Goal: Check status: Check status

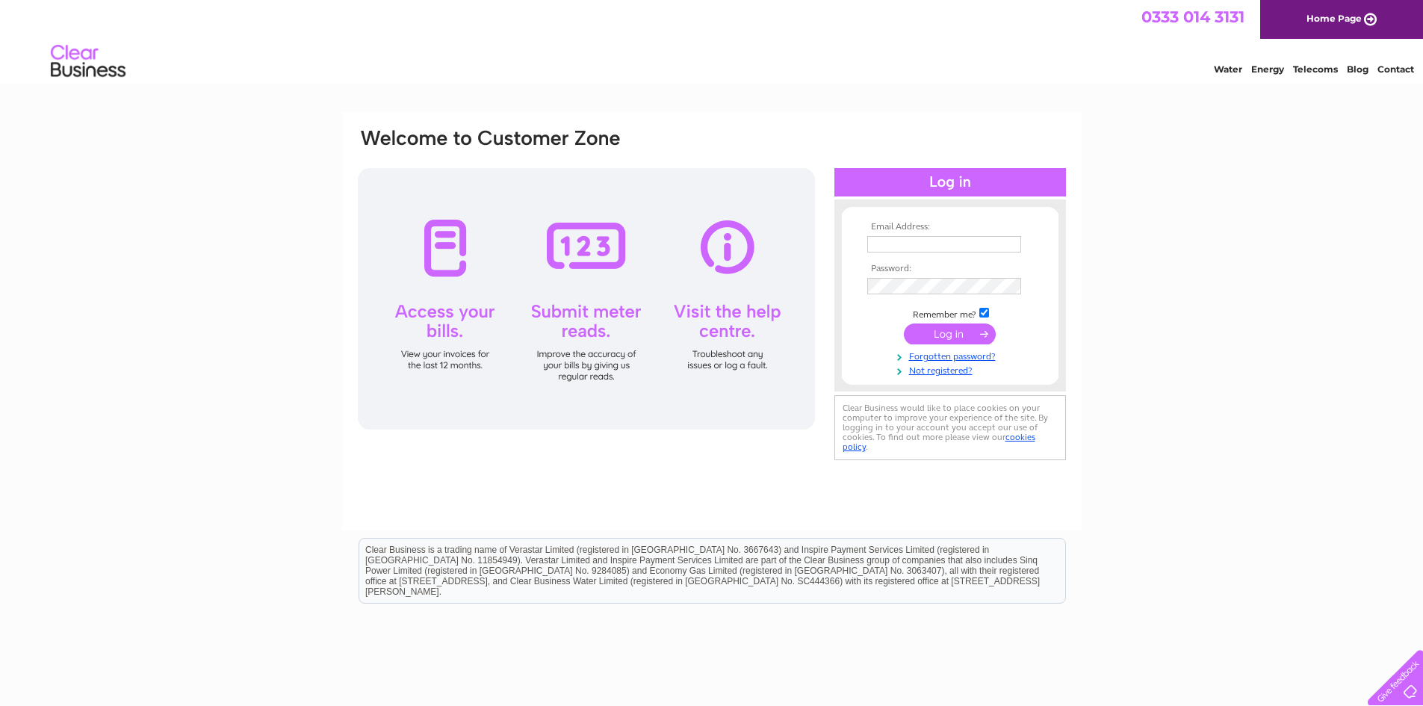
type input "richard@midkinleith.net"
click at [953, 329] on input "submit" at bounding box center [950, 333] width 92 height 21
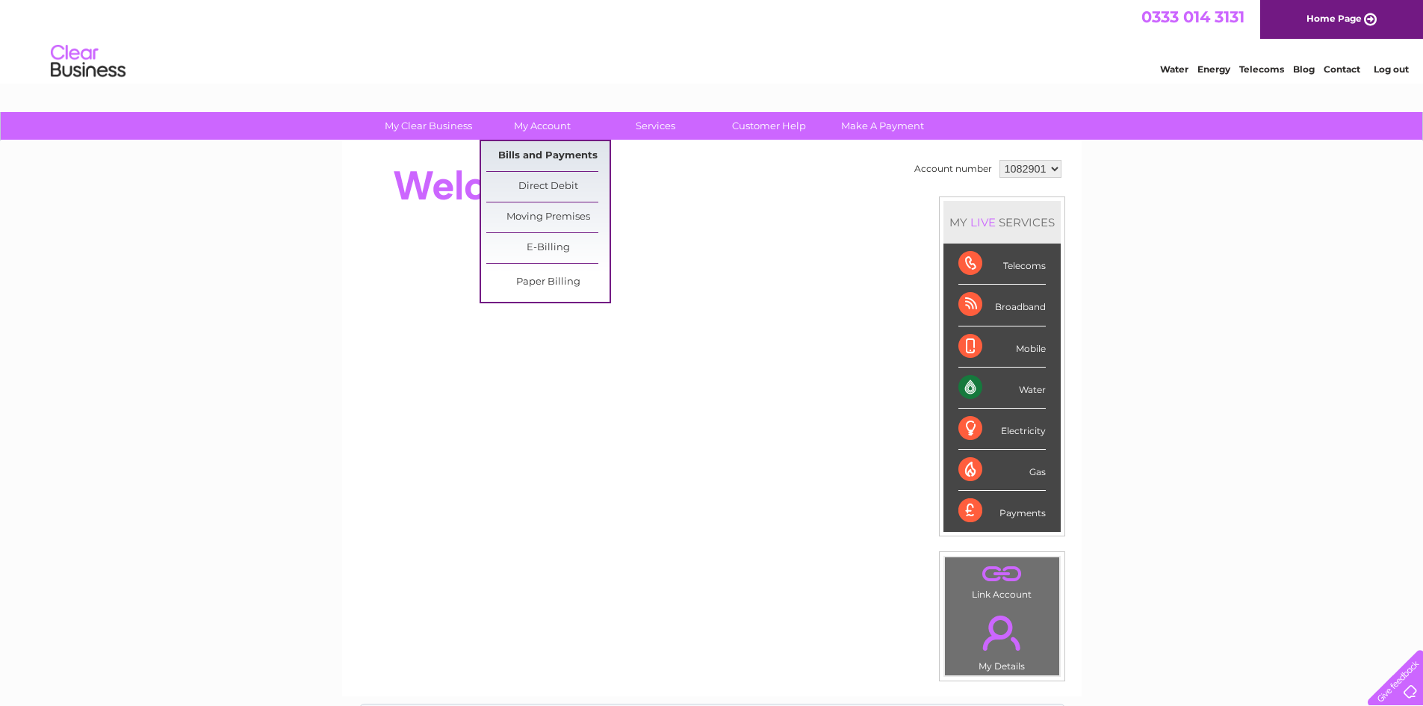
click at [560, 157] on link "Bills and Payments" at bounding box center [547, 156] width 123 height 30
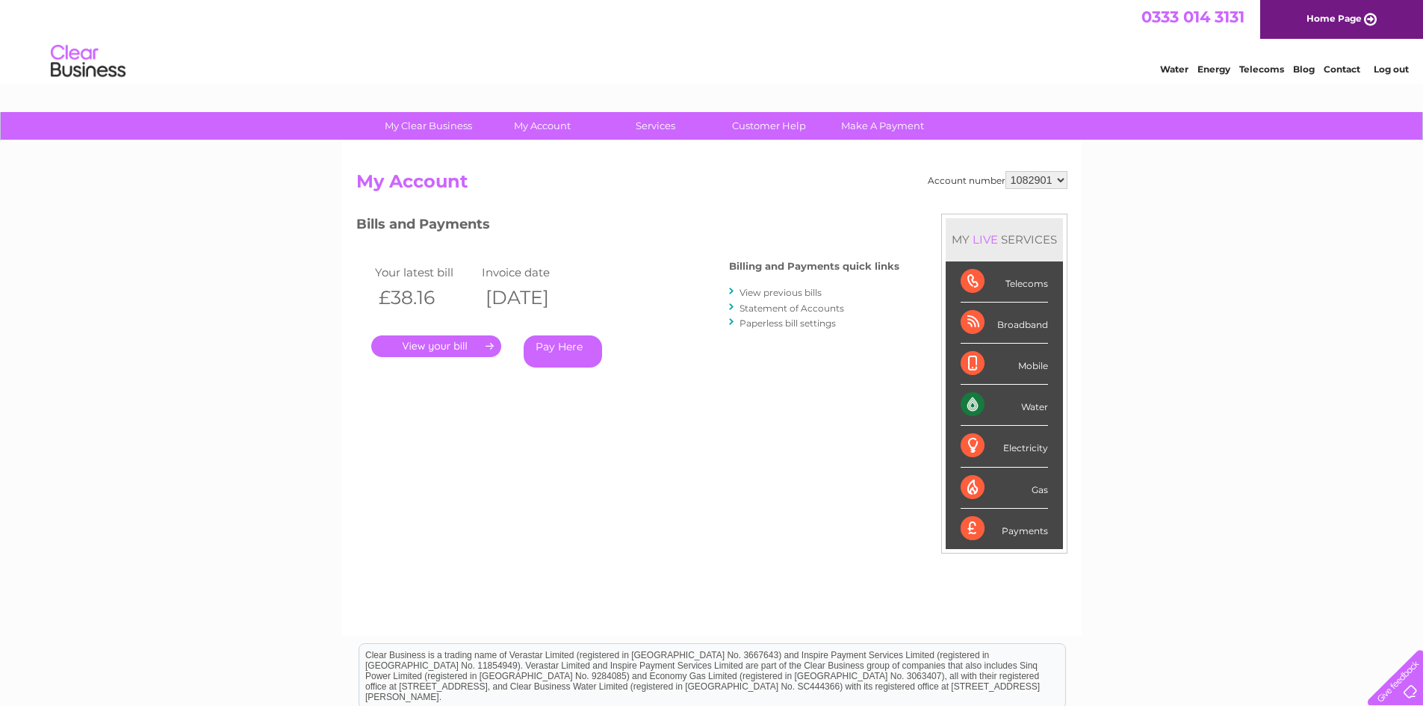
click at [415, 344] on link "." at bounding box center [436, 346] width 130 height 22
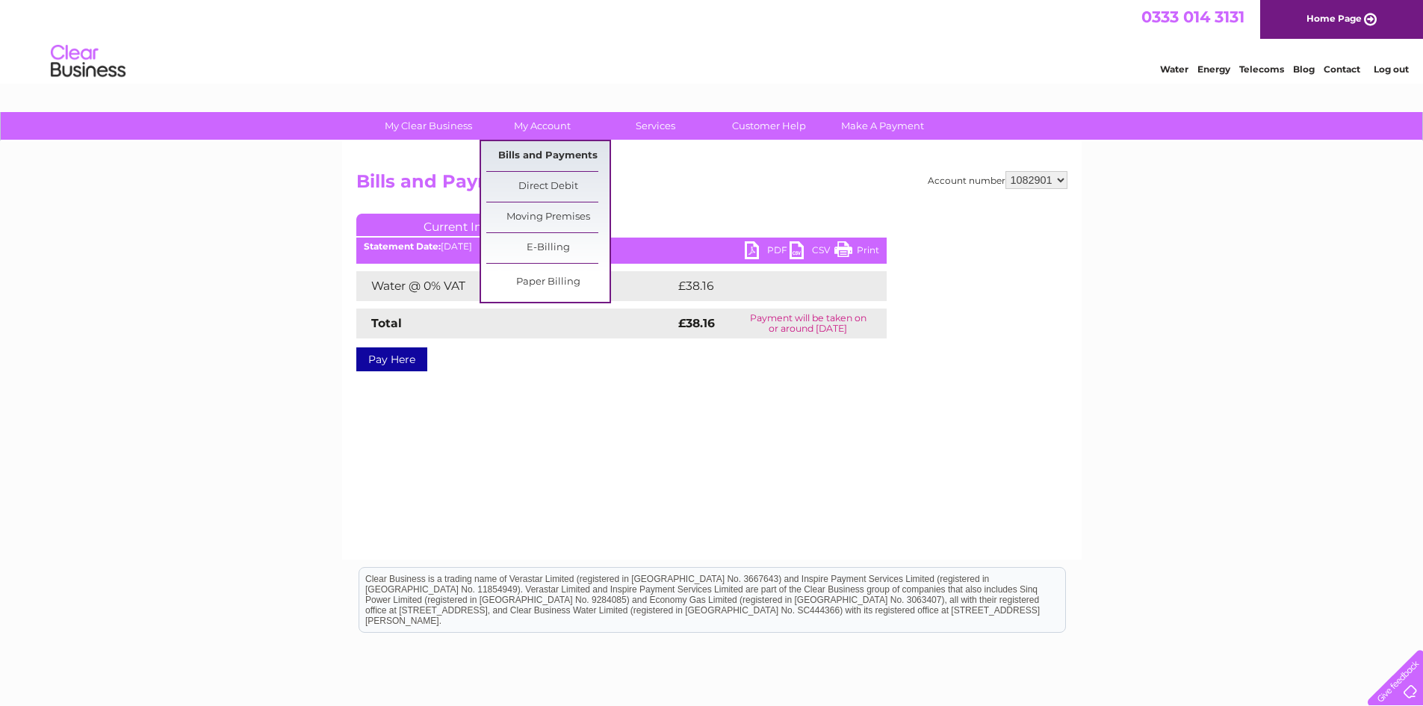
click at [573, 158] on link "Bills and Payments" at bounding box center [547, 156] width 123 height 30
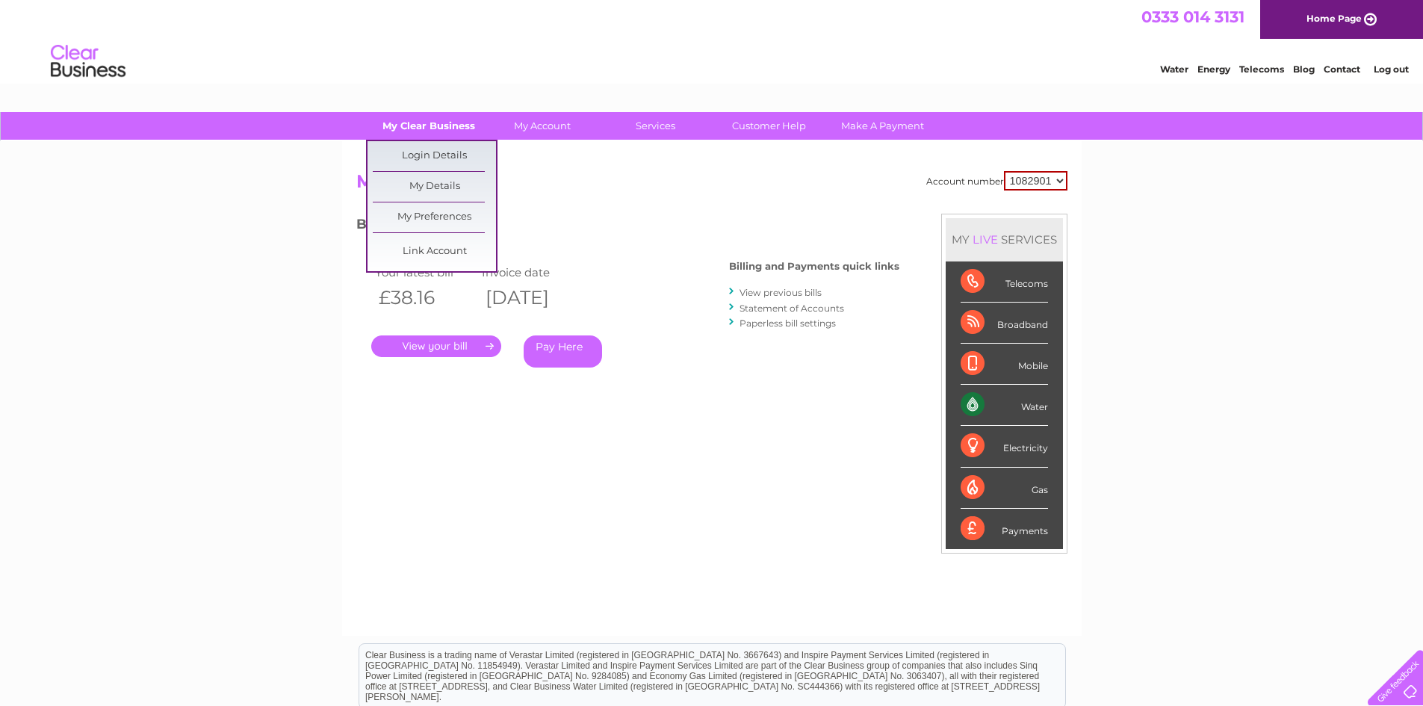
click at [406, 132] on link "My Clear Business" at bounding box center [428, 126] width 123 height 28
